Goal: Check status

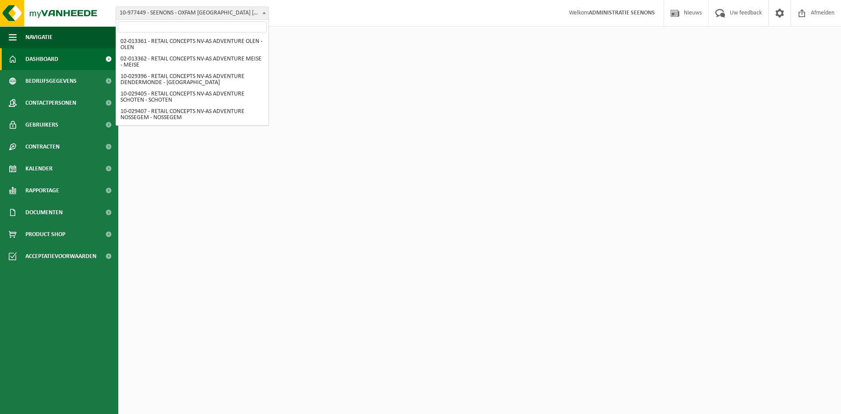
click at [186, 7] on span "10-977449 - SEENONS - OXFAM [GEOGRAPHIC_DATA] HAREN - HAREN" at bounding box center [192, 13] width 152 height 12
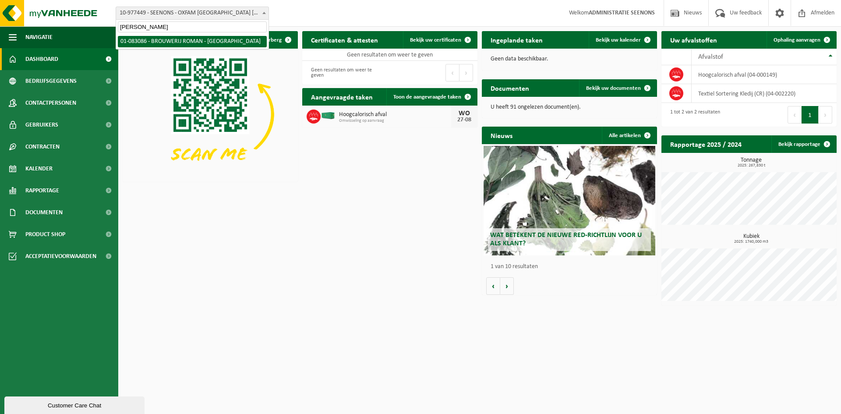
type input "brouwer"
select select "624"
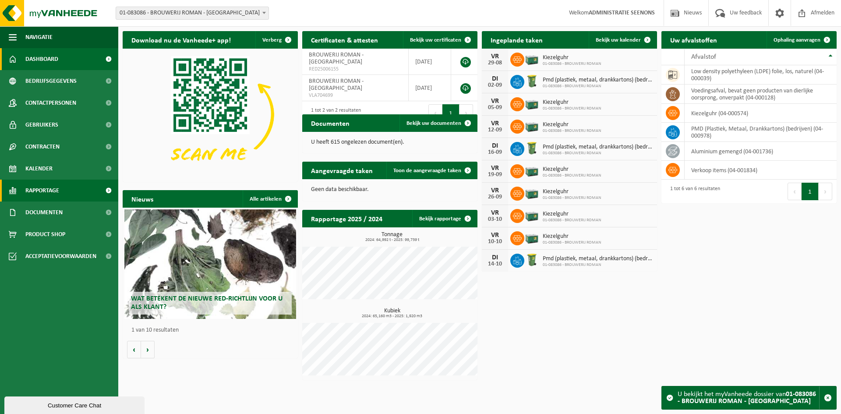
click at [99, 182] on span at bounding box center [109, 191] width 20 height 22
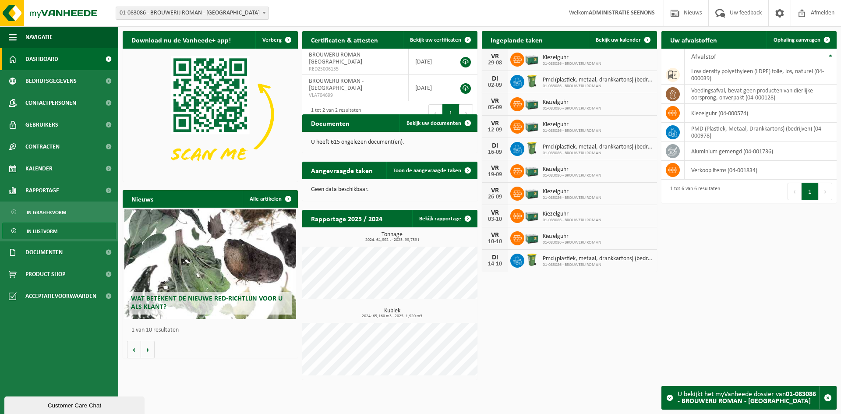
click at [48, 232] on span "In lijstvorm" at bounding box center [42, 231] width 31 height 17
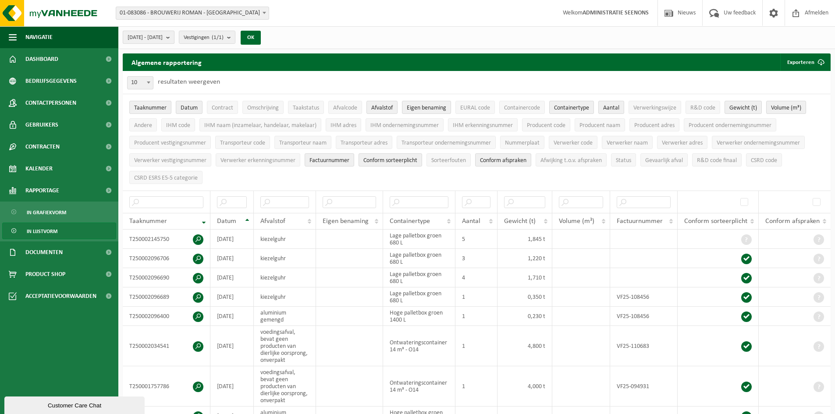
click at [163, 34] on span "[DATE] - [DATE]" at bounding box center [144, 37] width 35 height 13
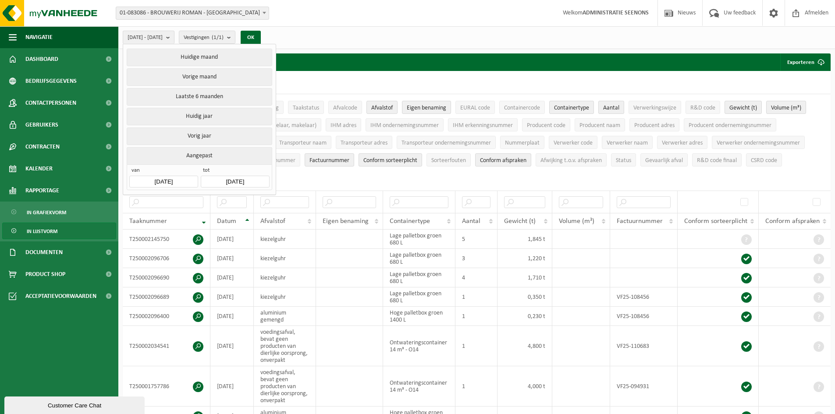
click at [318, 175] on ul "Taaknummer Datum Contract Omschrijving Taakstatus Afvalcode Afvalstof Eigen ben…" at bounding box center [477, 142] width 708 height 96
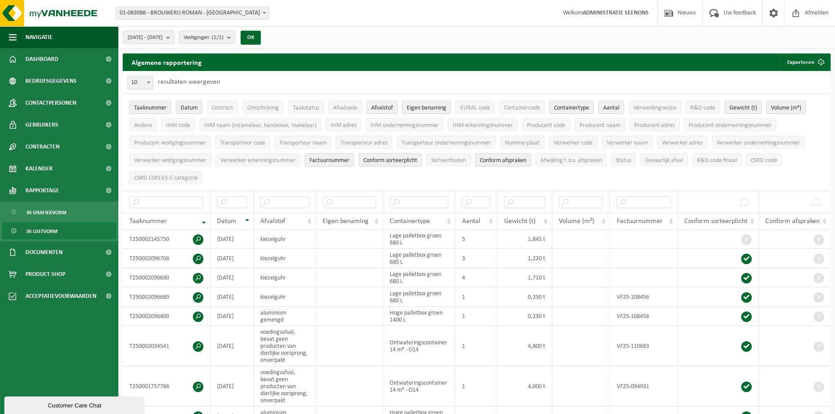
click at [163, 37] on span "[DATE] - [DATE]" at bounding box center [144, 37] width 35 height 13
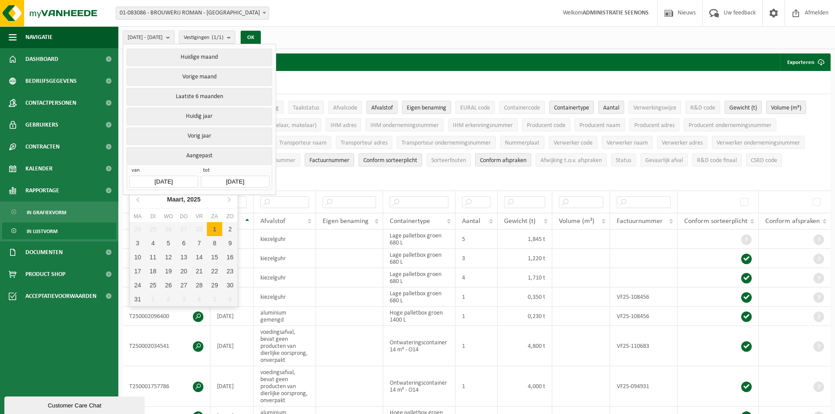
click at [186, 178] on input "[DATE]" at bounding box center [163, 182] width 68 height 12
click at [230, 202] on icon at bounding box center [229, 199] width 14 height 14
click at [184, 229] on div "1" at bounding box center [183, 229] width 15 height 14
type input "[DATE]"
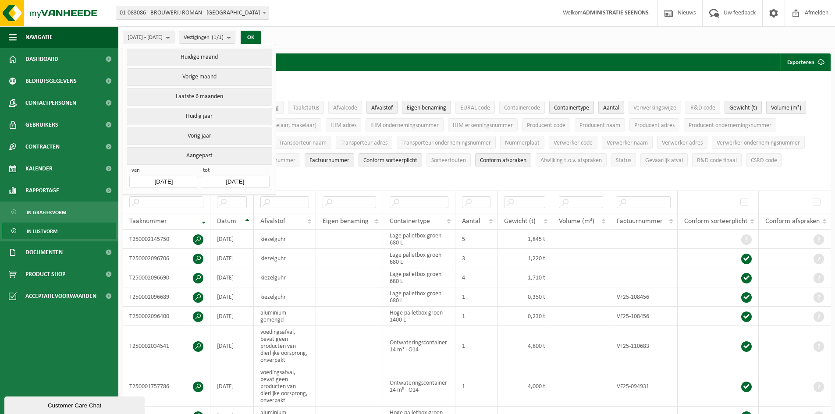
click at [254, 177] on input "[DATE]" at bounding box center [235, 182] width 68 height 12
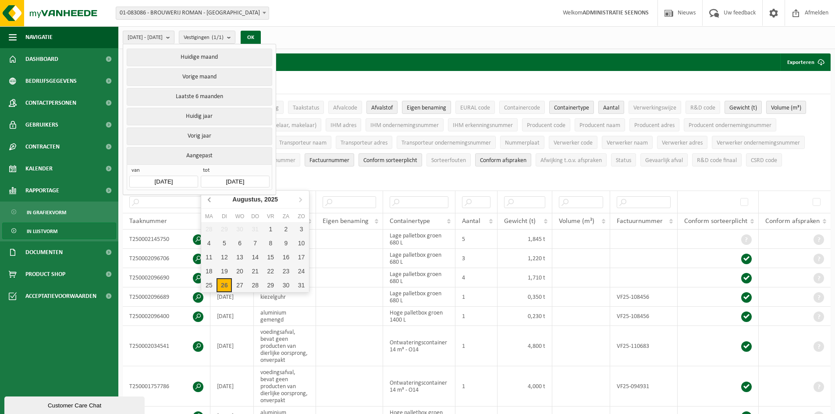
click at [207, 201] on icon at bounding box center [210, 199] width 14 height 14
click at [282, 285] on div "31" at bounding box center [285, 285] width 15 height 14
type input "[DATE]"
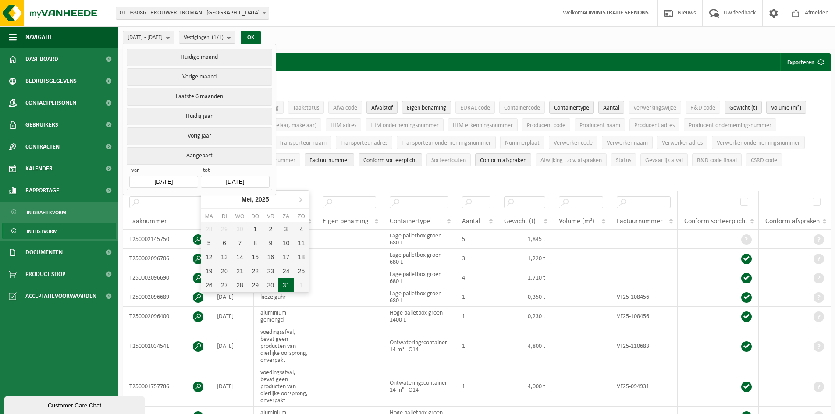
type input "[DATE]"
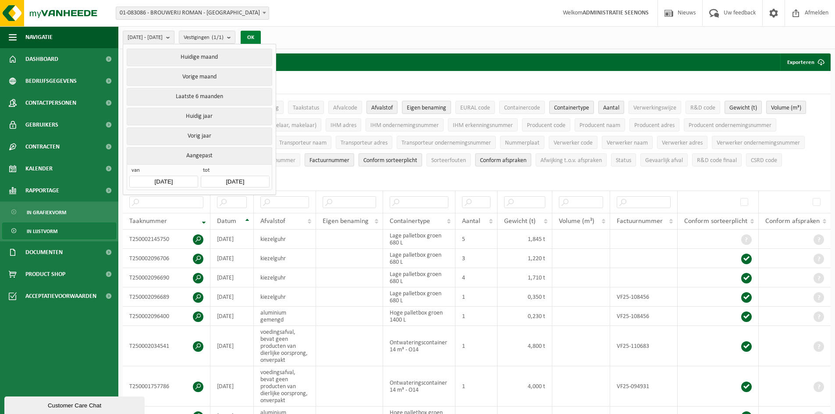
click at [261, 35] on button "OK" at bounding box center [251, 38] width 20 height 14
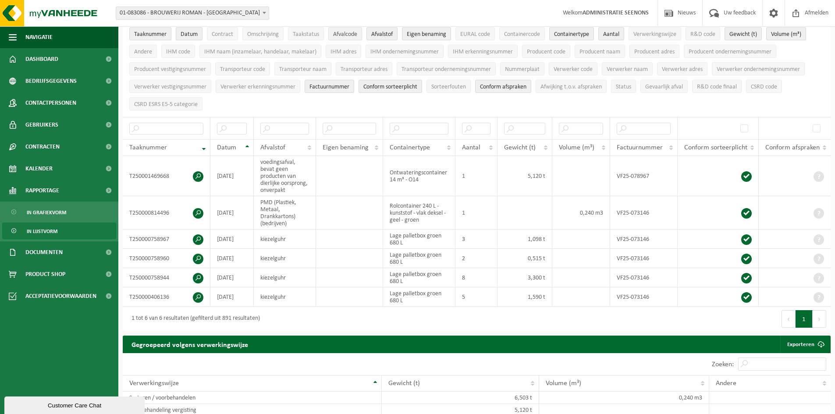
scroll to position [88, 0]
